Goal: Obtain resource: Download file/media

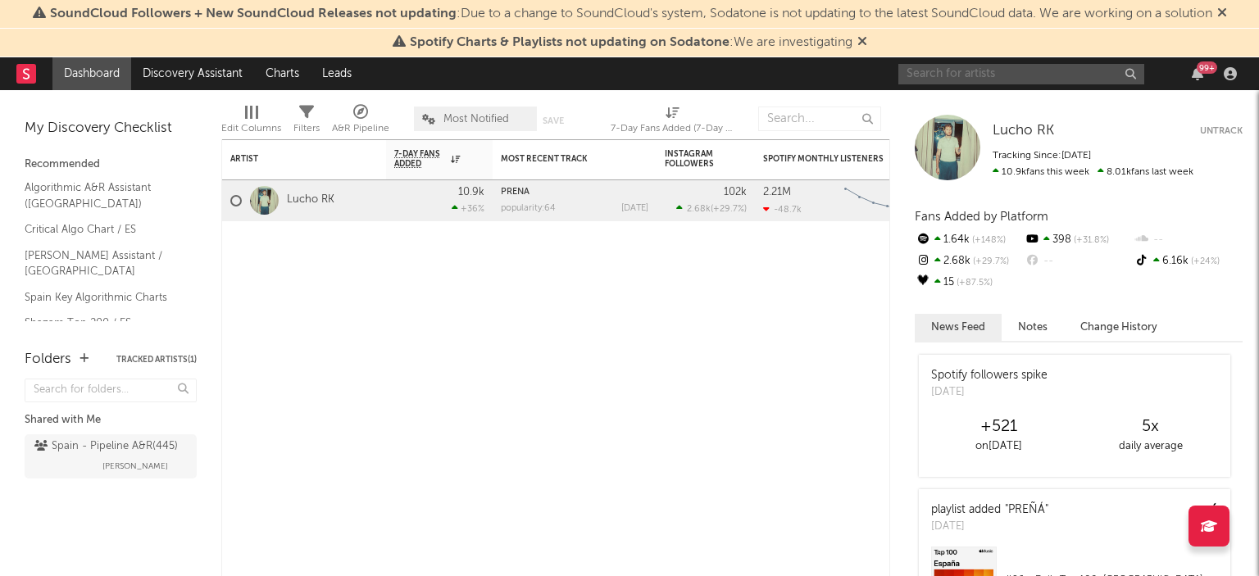
click at [991, 68] on input "text" at bounding box center [1021, 74] width 246 height 20
type input "[PERSON_NAME]"
click at [996, 78] on input "[PERSON_NAME]" at bounding box center [1021, 74] width 246 height 20
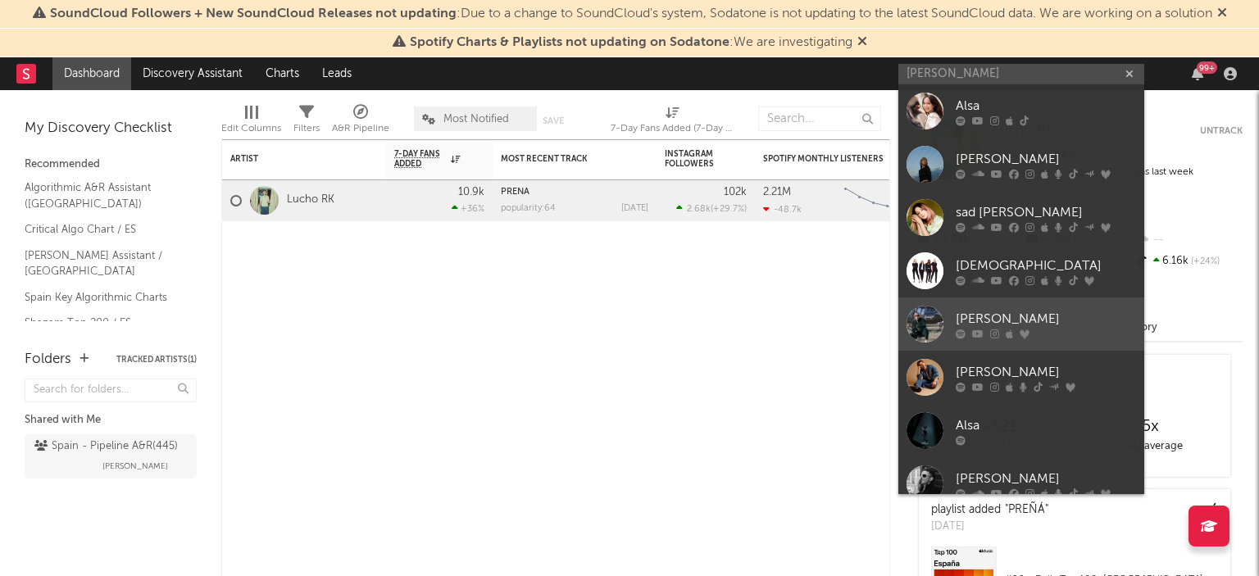
click at [1015, 331] on div at bounding box center [1045, 334] width 180 height 10
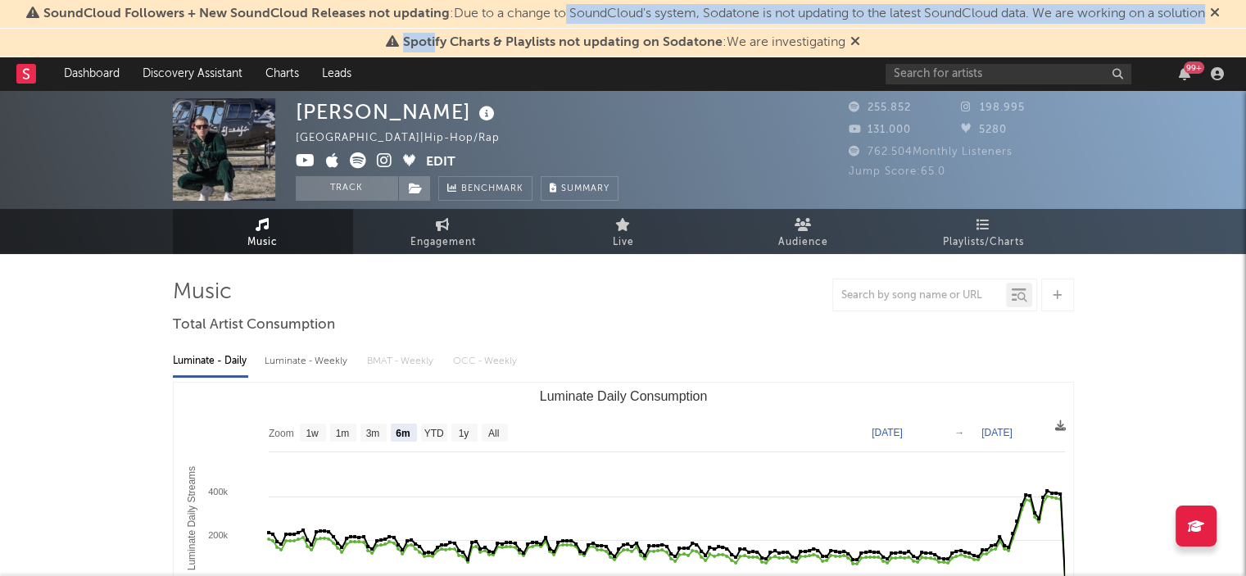
drag, startPoint x: 436, startPoint y: 38, endPoint x: 560, endPoint y: 22, distance: 125.5
click at [560, 22] on div "SoundCloud Followers + New SoundCloud Releases not updating : Due to a change t…" at bounding box center [623, 28] width 1246 height 57
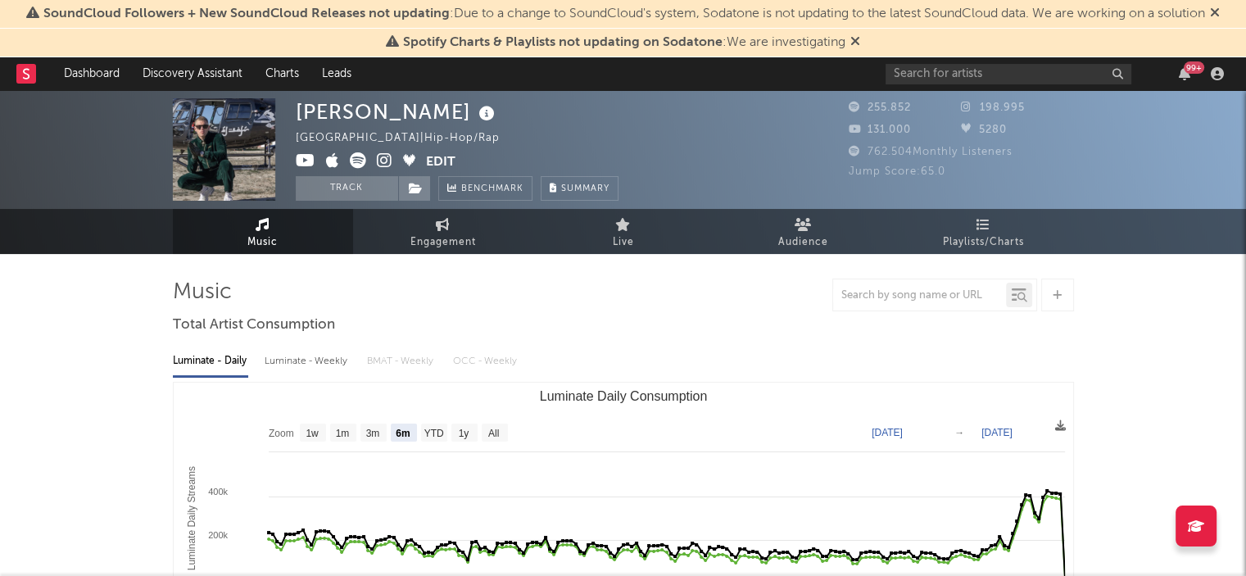
click at [558, 39] on span "Spotify Charts & Playlists not updating on Sodatone" at bounding box center [563, 42] width 320 height 13
click at [855, 43] on icon at bounding box center [856, 40] width 10 height 13
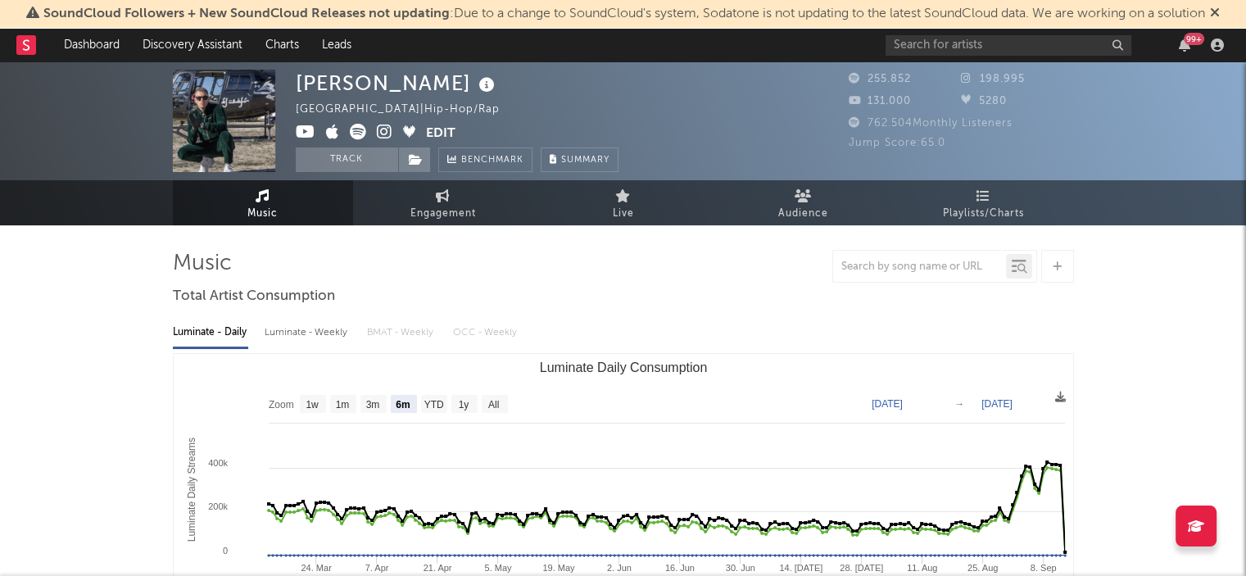
click at [1217, 16] on icon at bounding box center [1215, 12] width 10 height 13
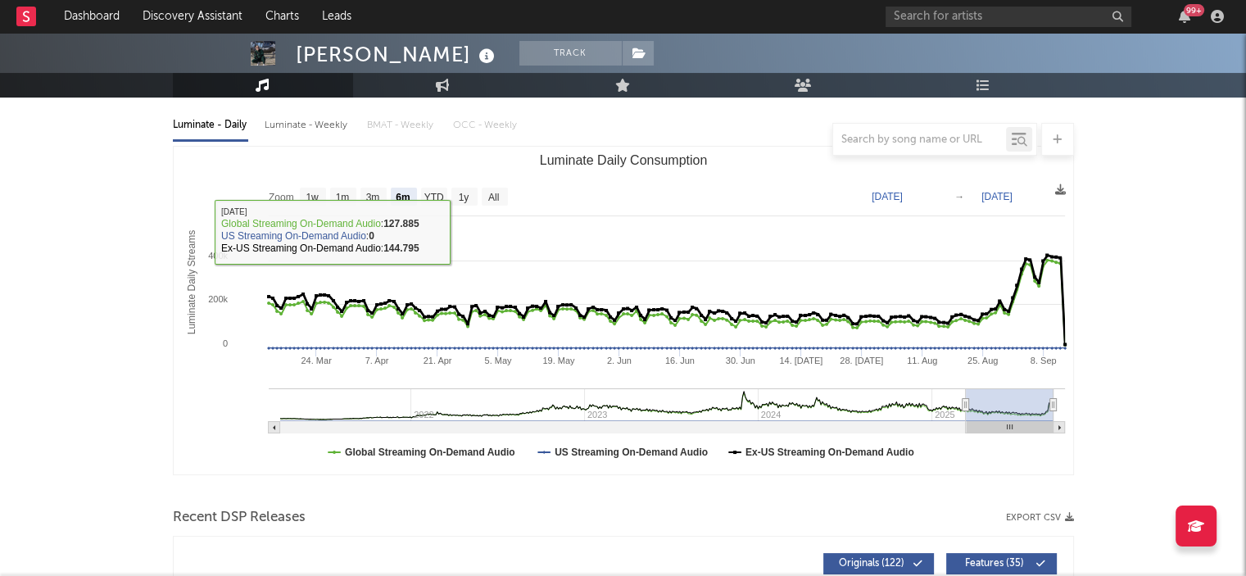
scroll to position [82, 0]
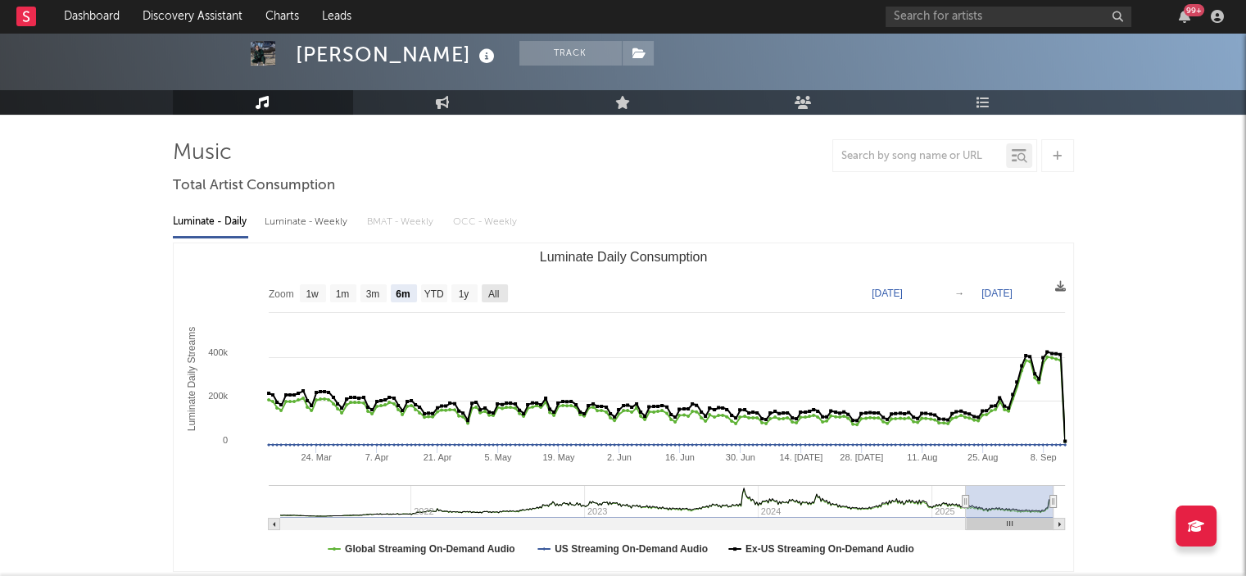
click at [505, 292] on rect "Luminate Daily Consumption" at bounding box center [495, 293] width 26 height 18
select select "All"
type input "[DATE]"
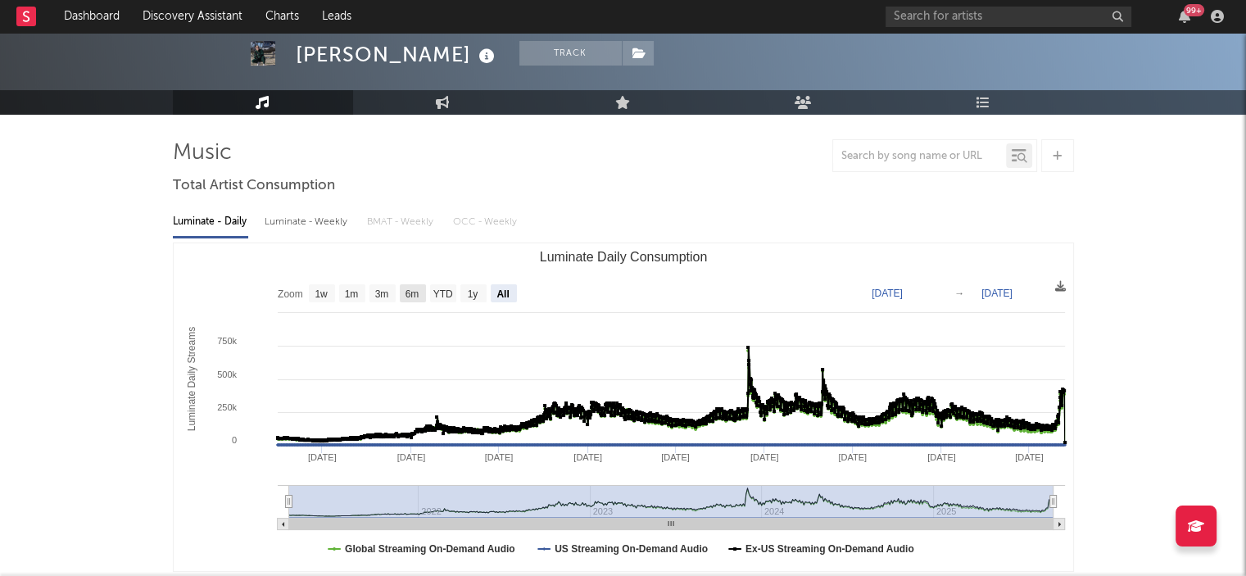
click at [421, 288] on rect "Luminate Daily Consumption" at bounding box center [413, 293] width 26 height 18
select select "6m"
type input "[DATE]"
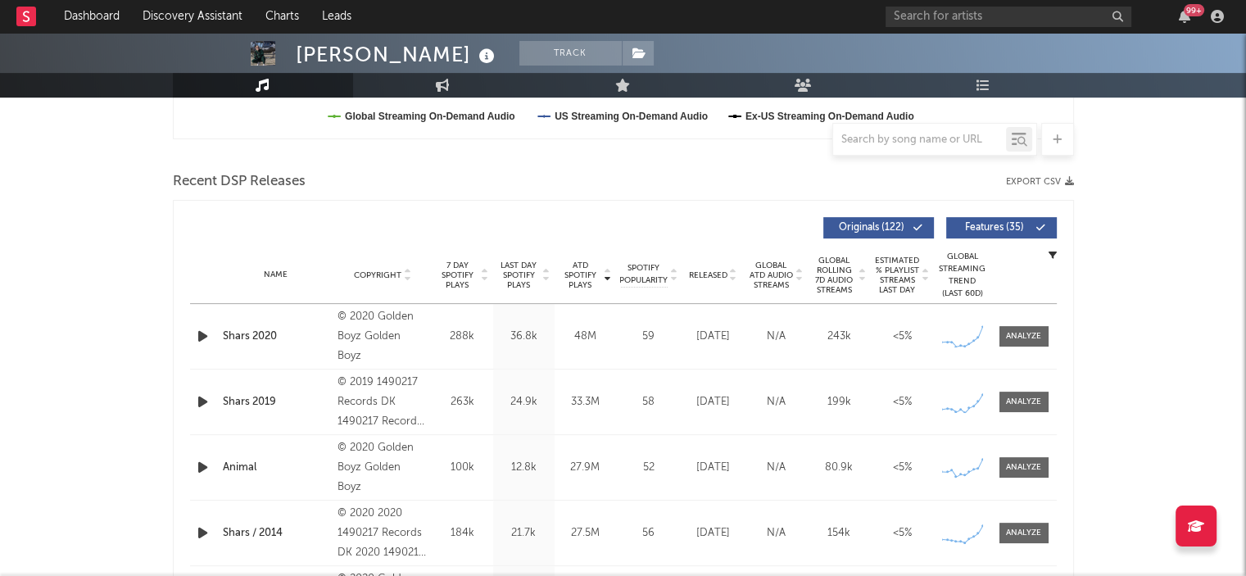
scroll to position [492, 0]
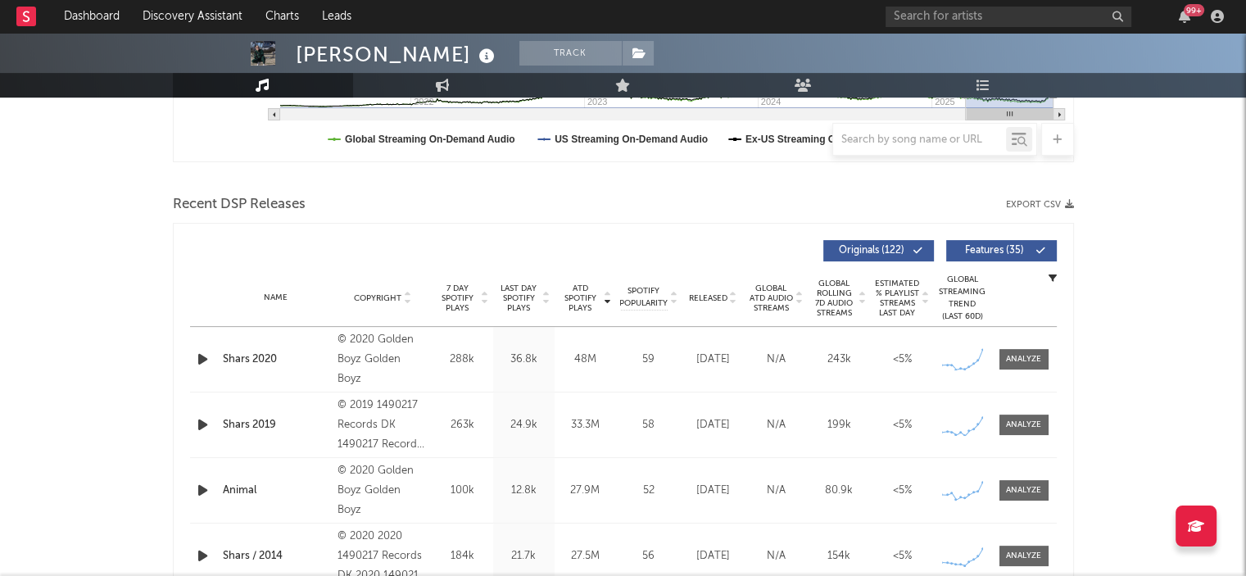
click at [1037, 202] on button "Export CSV" at bounding box center [1040, 205] width 68 height 10
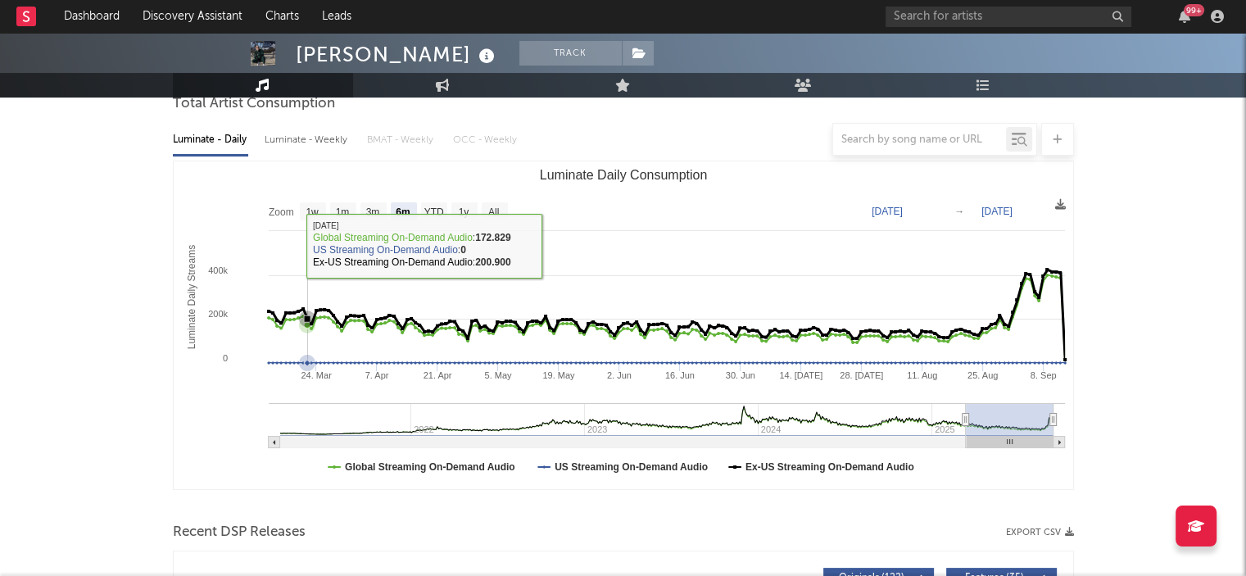
scroll to position [82, 0]
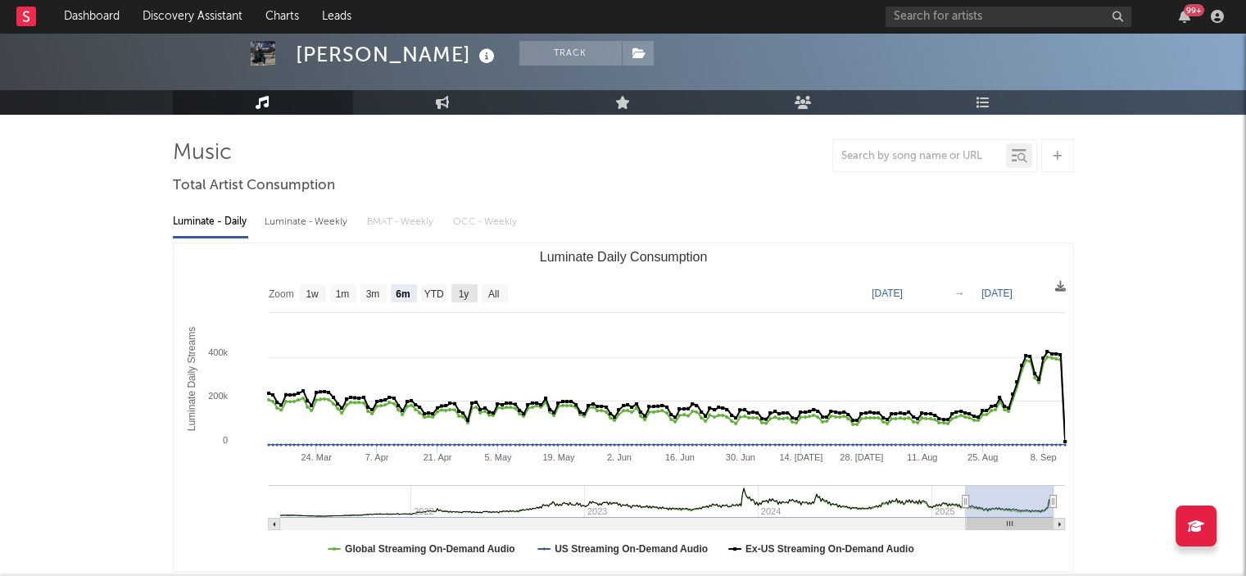
click at [462, 288] on text "1y" at bounding box center [463, 293] width 11 height 11
select select "1y"
type input "[DATE]"
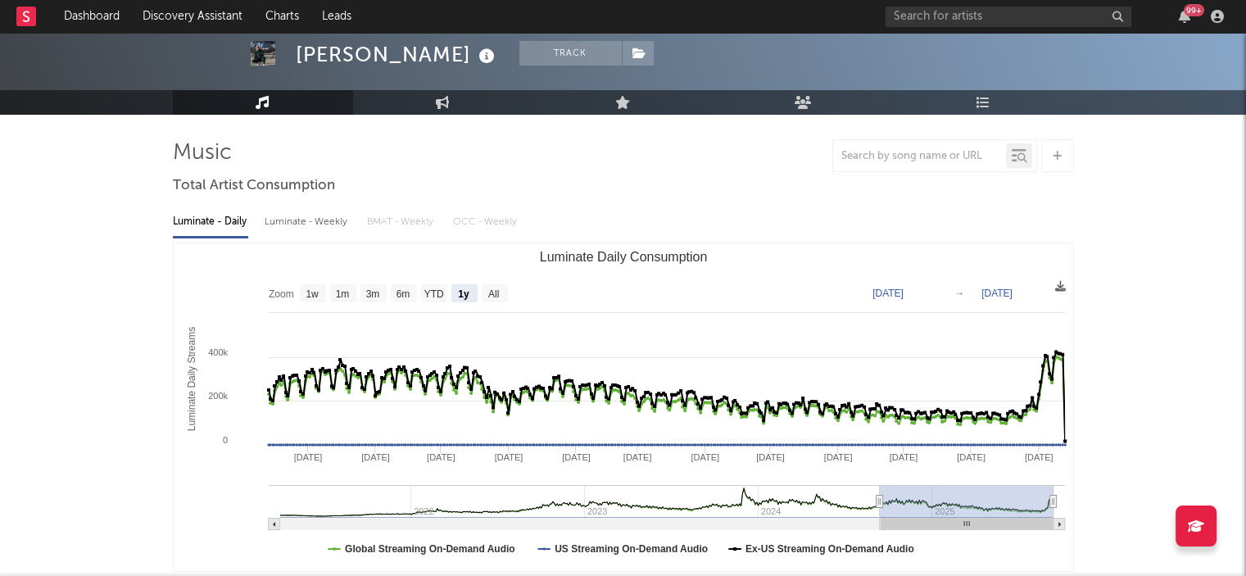
scroll to position [0, 0]
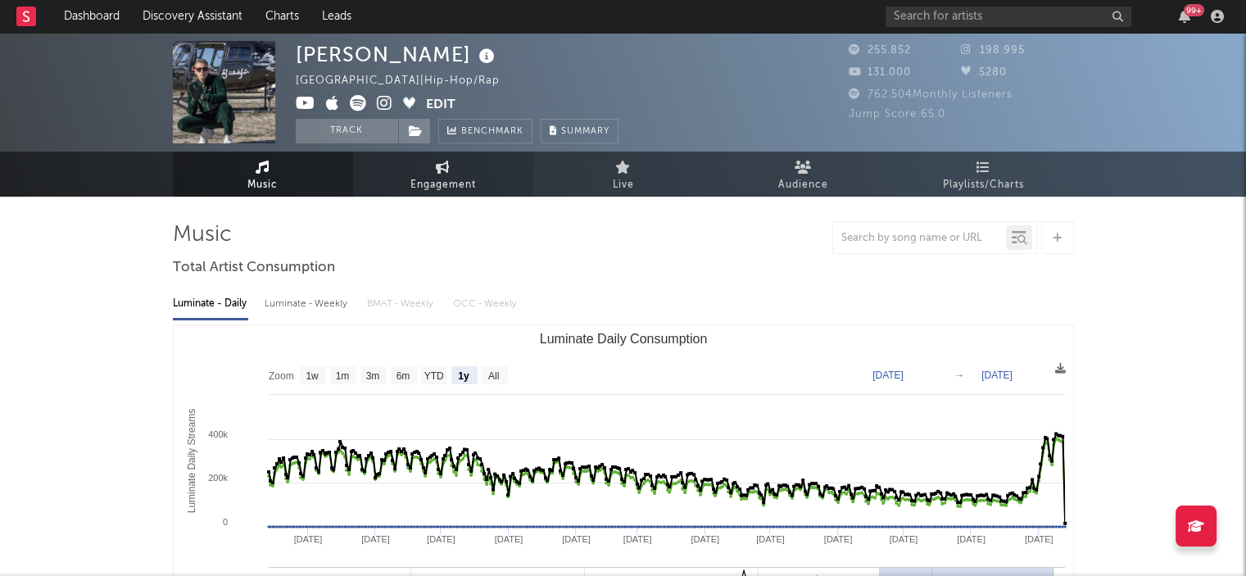
drag, startPoint x: 447, startPoint y: 179, endPoint x: 453, endPoint y: 189, distance: 12.5
click at [447, 179] on span "Engagement" at bounding box center [444, 185] width 66 height 20
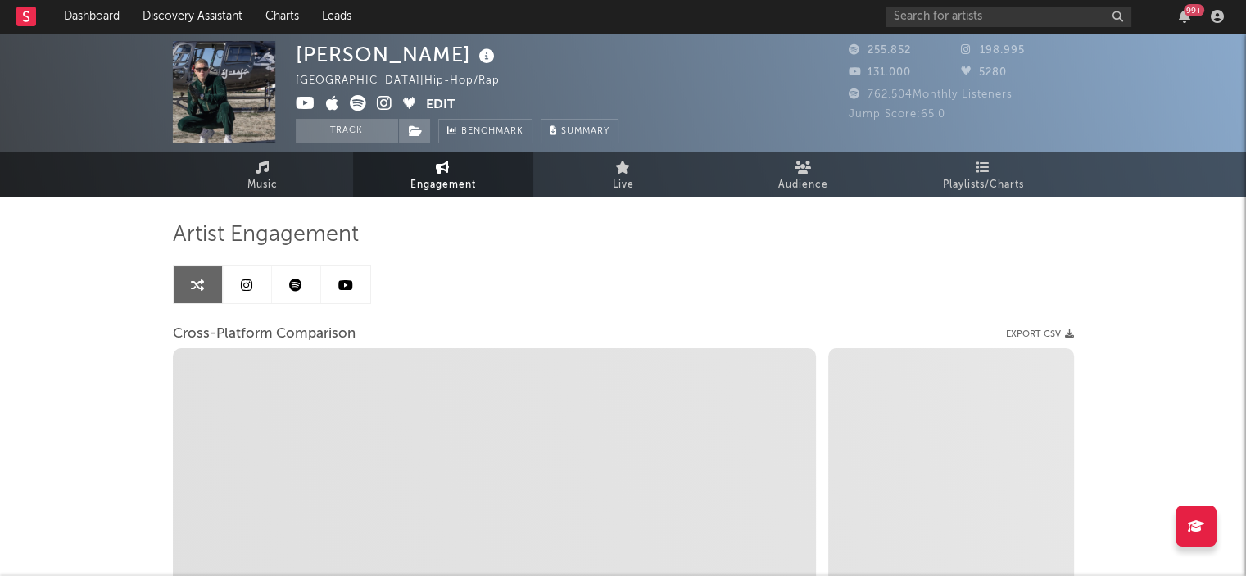
select select "1w"
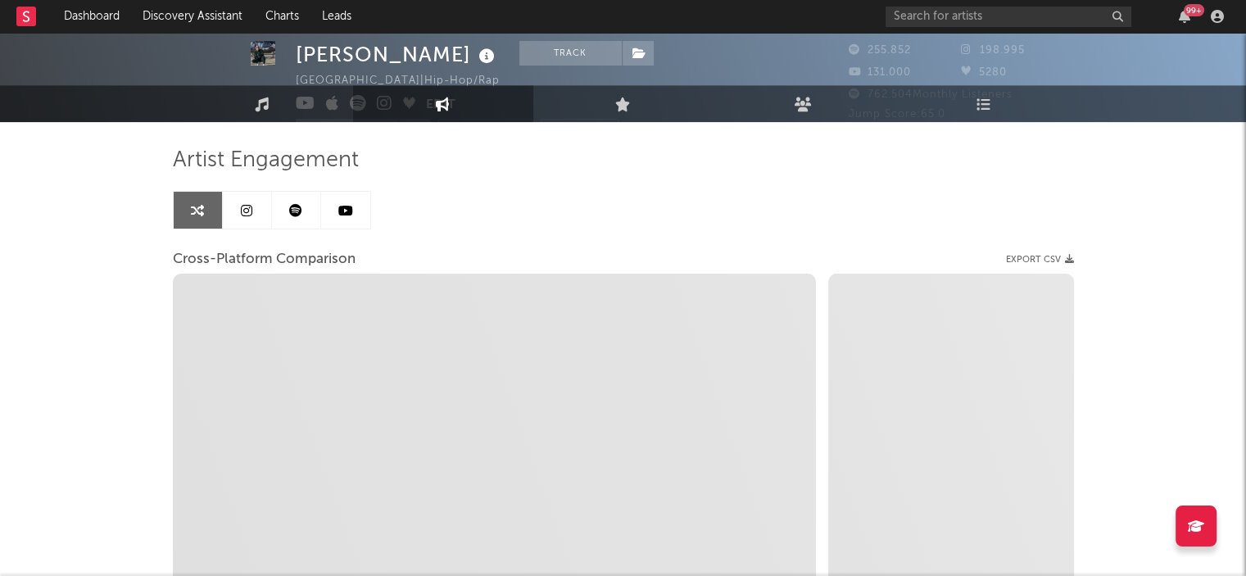
scroll to position [164, 0]
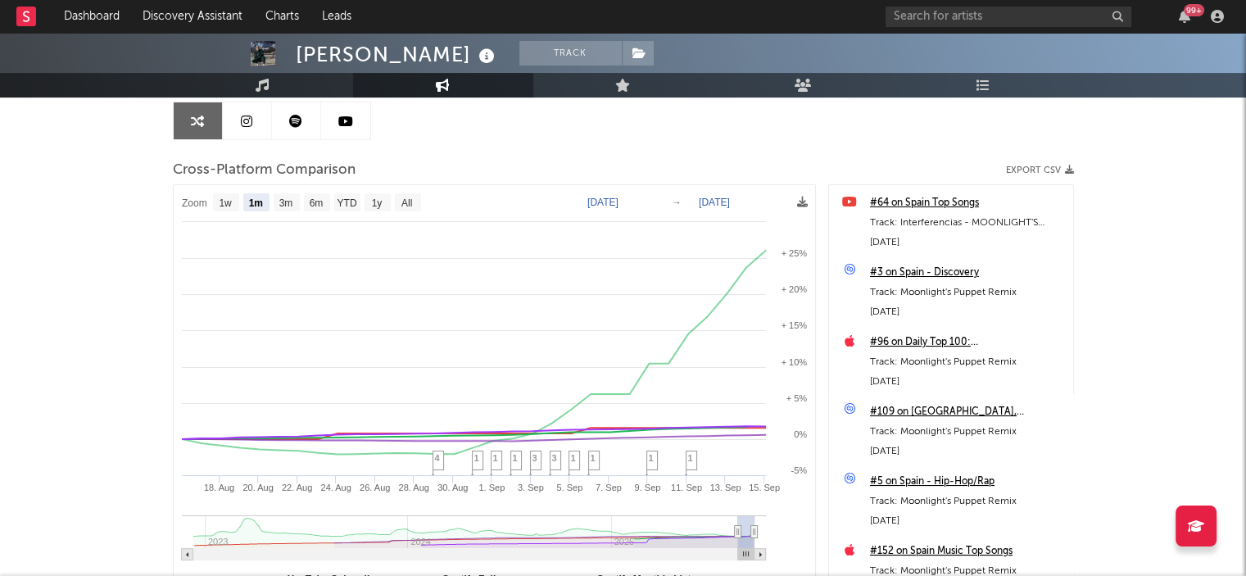
click at [465, 138] on div "Artist Engagement Cross-Platform Comparison Export CSV Zoom 1w 1m 3m 6m YTD 1y …" at bounding box center [623, 335] width 901 height 557
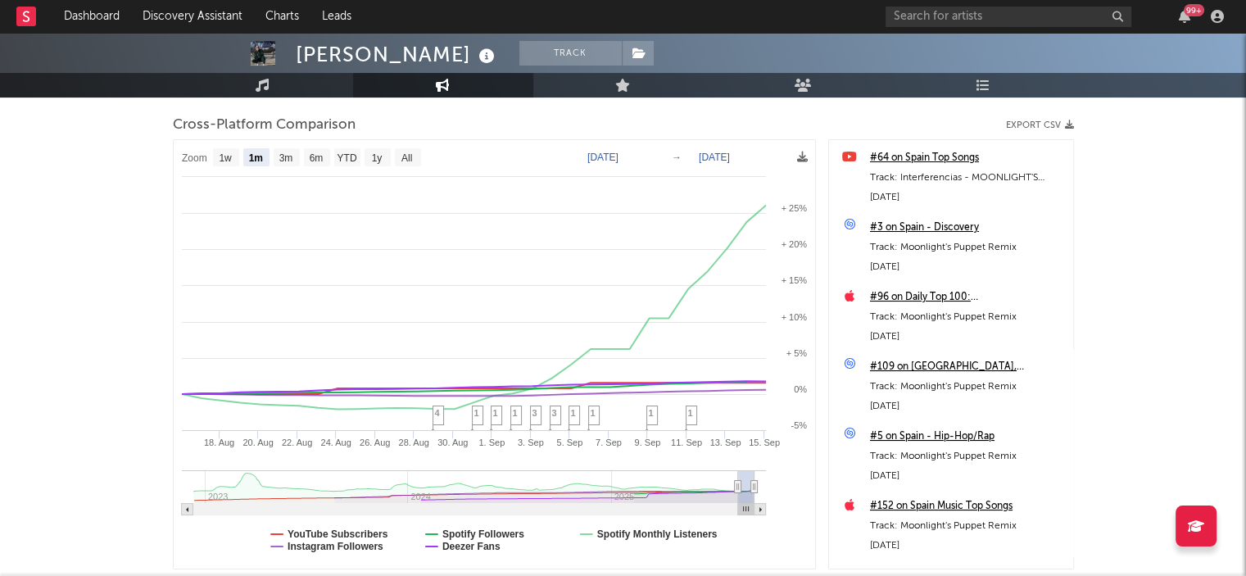
scroll to position [246, 0]
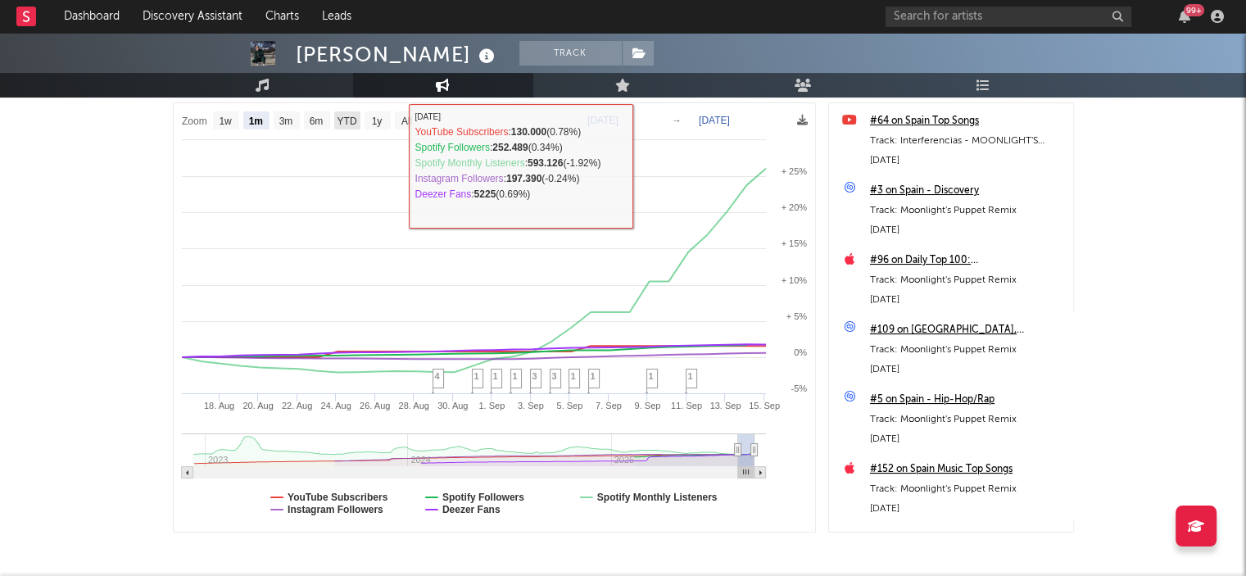
click at [351, 119] on text "YTD" at bounding box center [347, 121] width 20 height 11
select select "YTD"
type input "[DATE]"
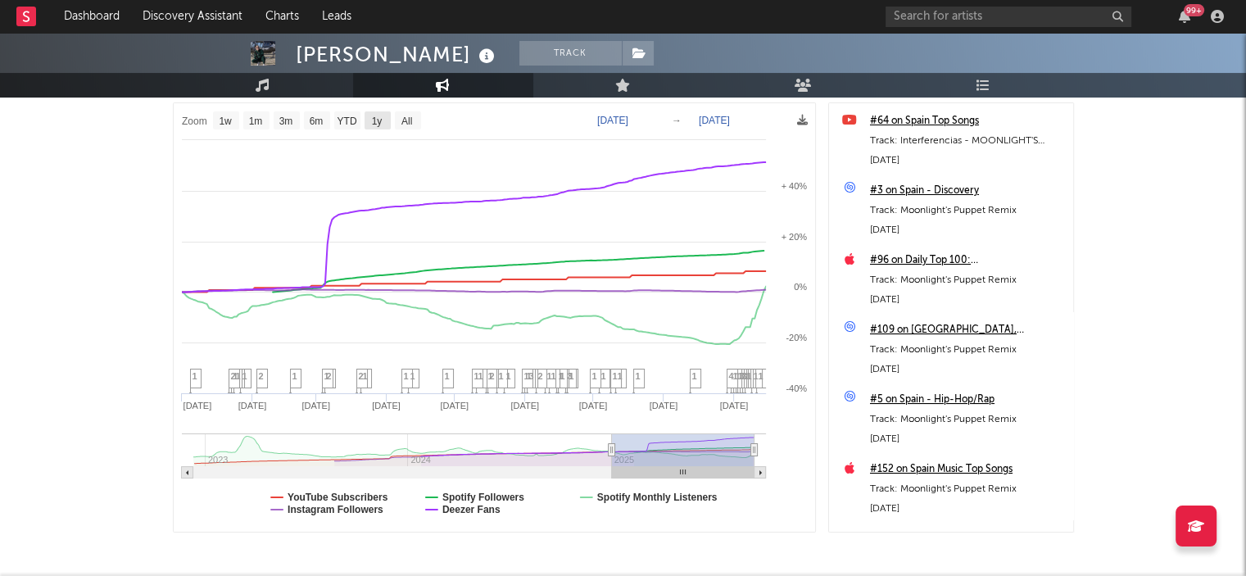
click at [380, 120] on text "1y" at bounding box center [376, 121] width 11 height 11
select select "1y"
type input "[DATE]"
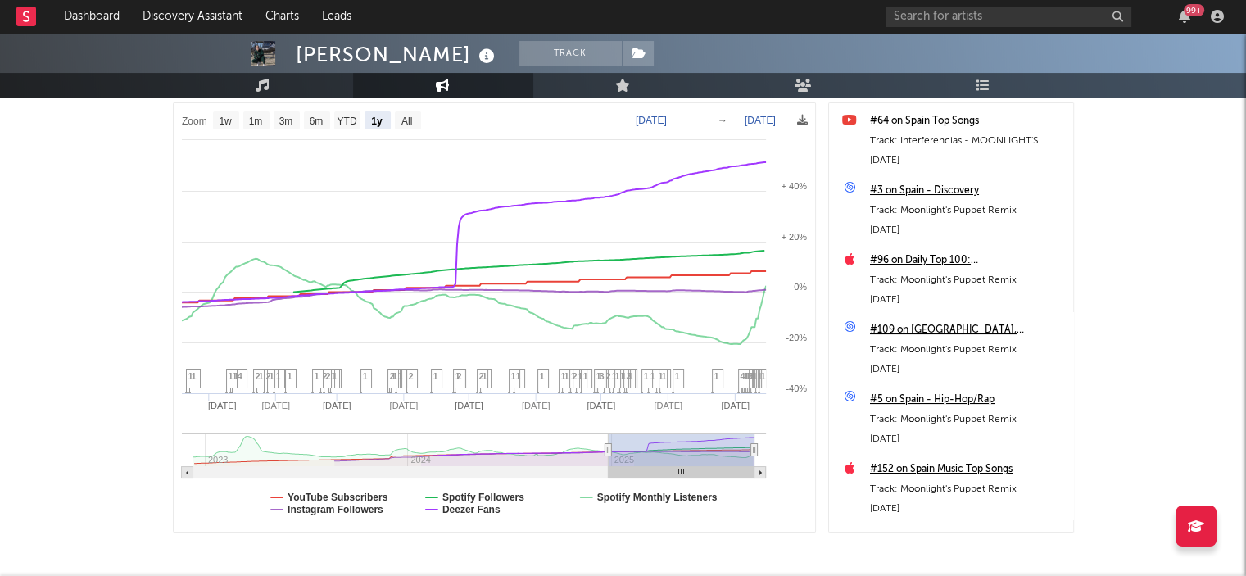
select select "1y"
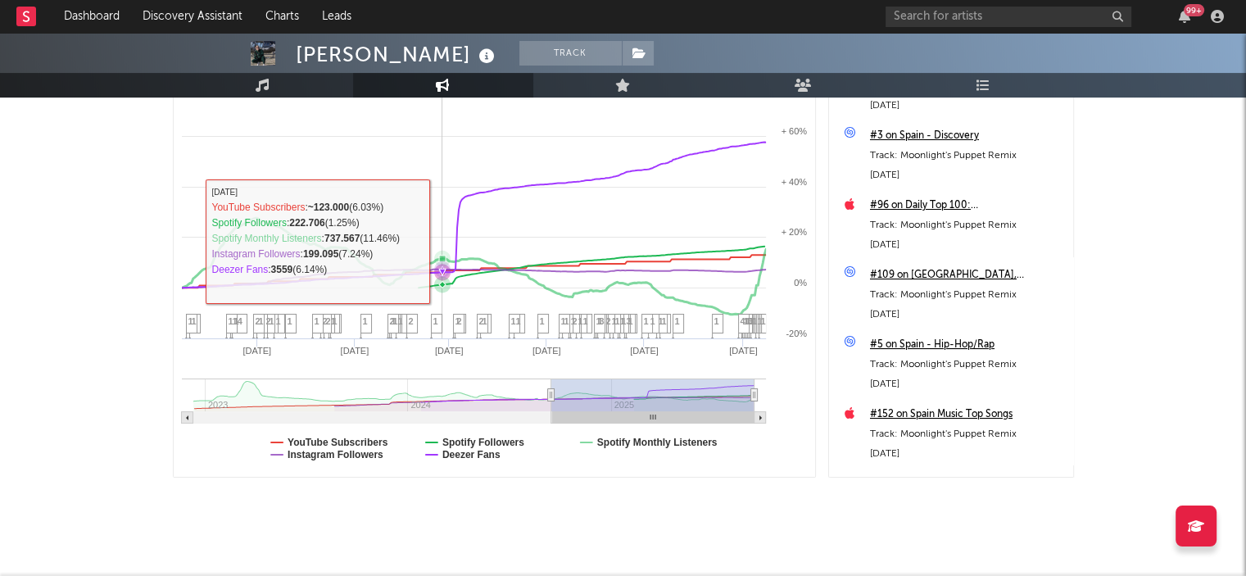
scroll to position [316, 0]
